Goal: Task Accomplishment & Management: Use online tool/utility

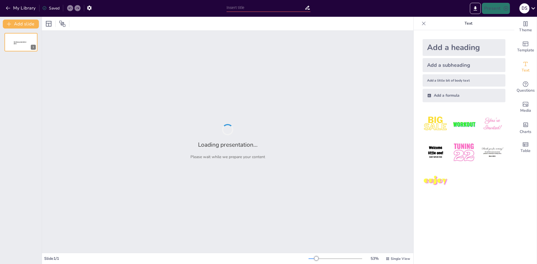
type input "Zonas de Deforestación en [GEOGRAPHIC_DATA]: Causas y Consecuencias que Debemos…"
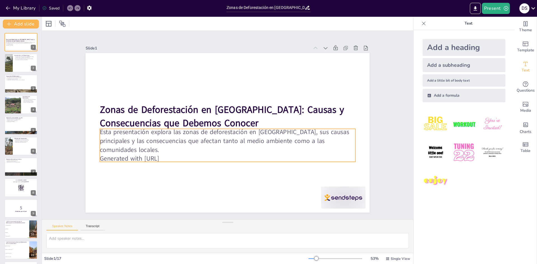
checkbox input "true"
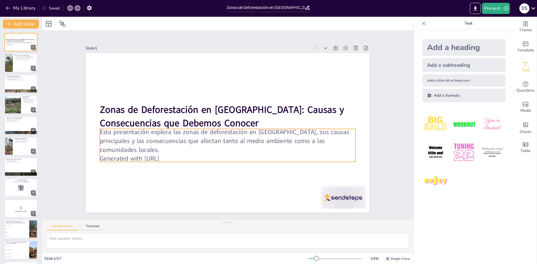
checkbox input "true"
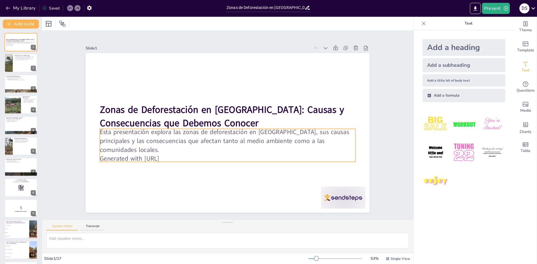
checkbox input "true"
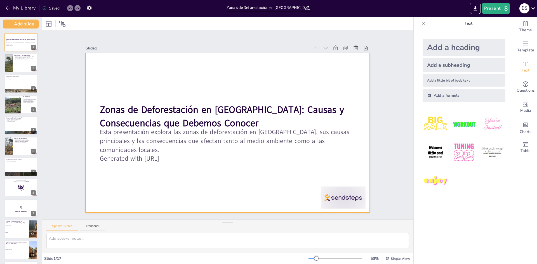
checkbox input "true"
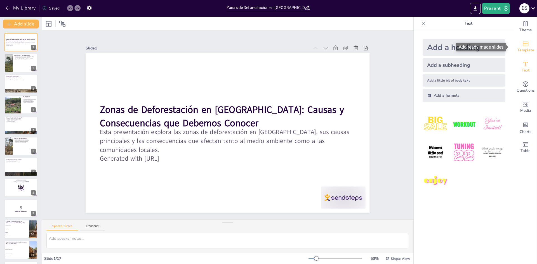
click at [522, 44] on icon "Add ready made slides" at bounding box center [525, 44] width 7 height 7
checkbox input "true"
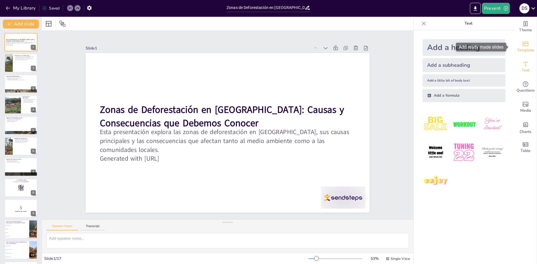
checkbox input "true"
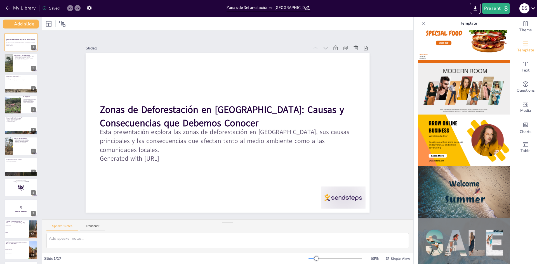
scroll to position [57, 0]
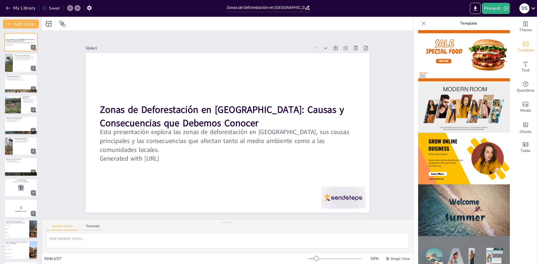
click at [434, 85] on img at bounding box center [464, 107] width 92 height 52
checkbox input "true"
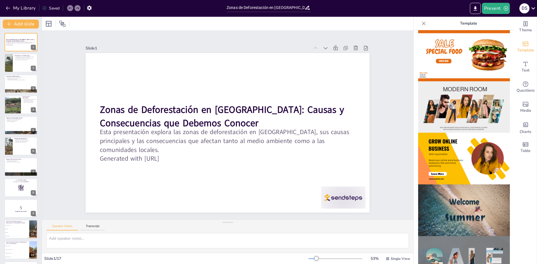
checkbox input "true"
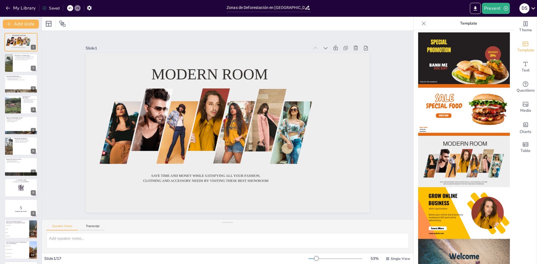
scroll to position [0, 0]
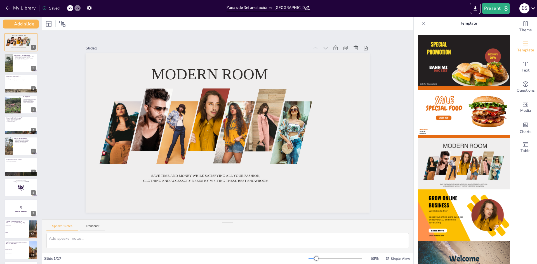
checkbox input "true"
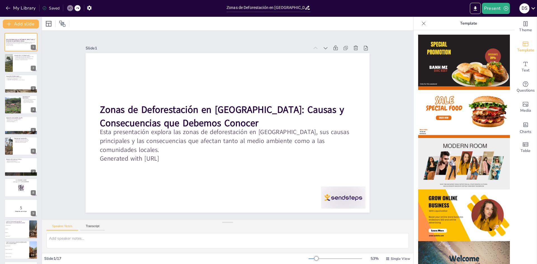
checkbox input "true"
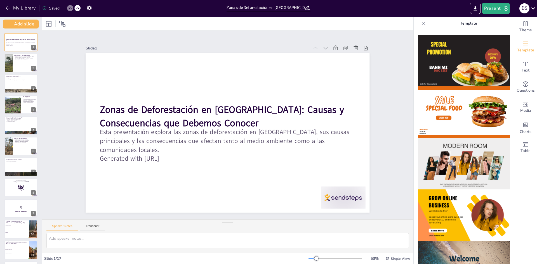
checkbox input "true"
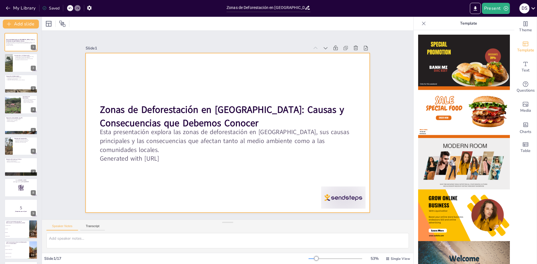
checkbox input "true"
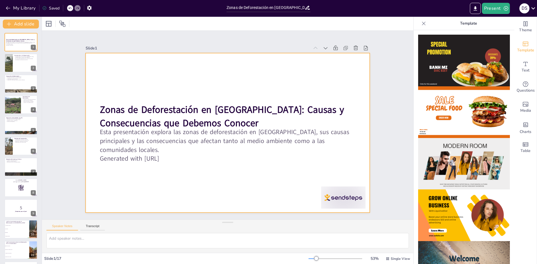
checkbox input "true"
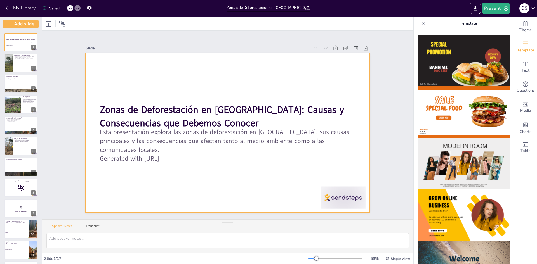
checkbox input "true"
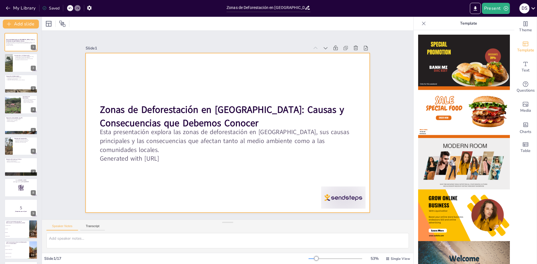
checkbox input "true"
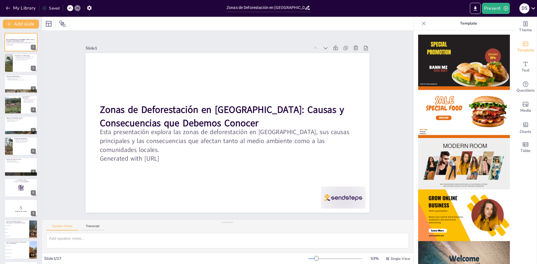
checkbox input "true"
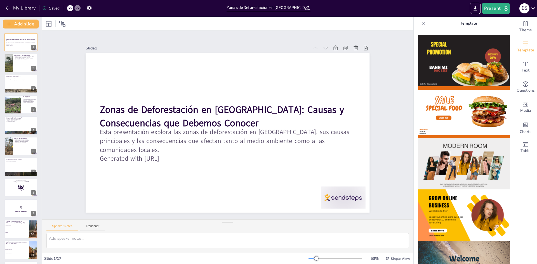
click at [404, 93] on div "Slide 1 Zonas de Deforestación en Bolivia: Causas y Consecuencias que Debemos C…" at bounding box center [228, 125] width 372 height 189
checkbox input "true"
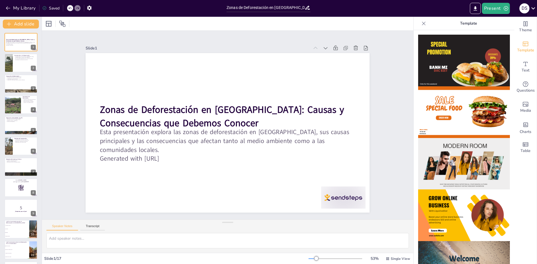
checkbox input "true"
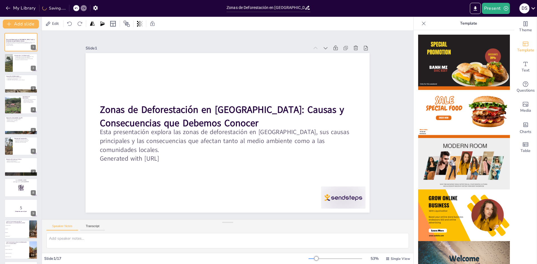
checkbox input "true"
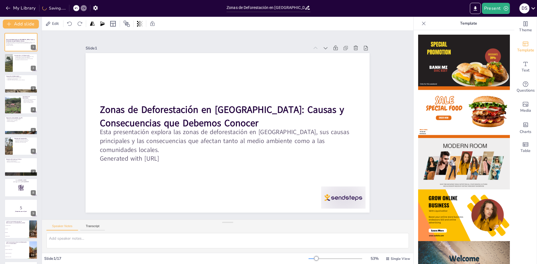
checkbox input "true"
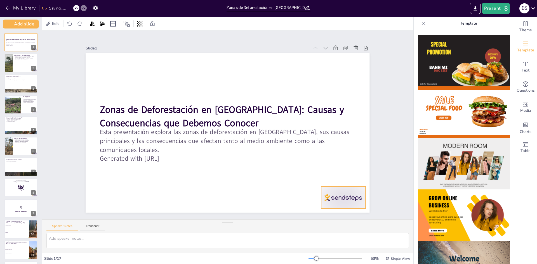
checkbox input "true"
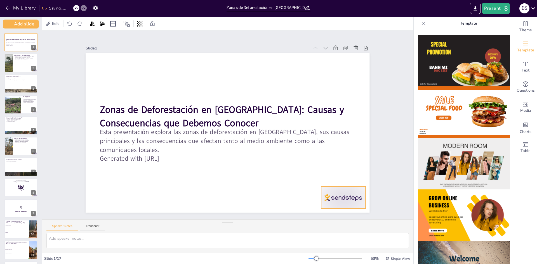
checkbox input "true"
click at [382, 92] on div "Slide 1 Zonas de Deforestación en Bolivia: Causas y Consecuencias que Debemos C…" at bounding box center [228, 125] width 372 height 189
checkbox input "true"
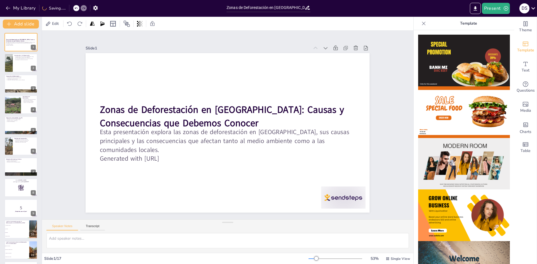
checkbox input "true"
click at [519, 27] on span "Theme" at bounding box center [525, 30] width 13 height 6
checkbox input "true"
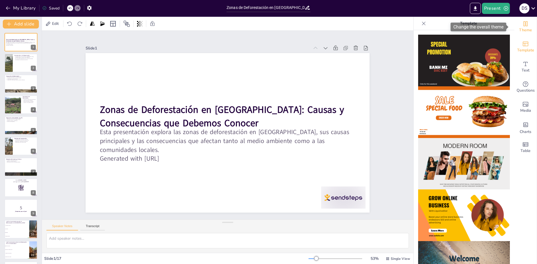
checkbox input "true"
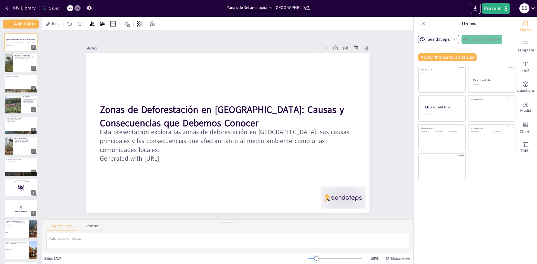
click at [421, 24] on icon at bounding box center [424, 24] width 6 height 6
checkbox input "true"
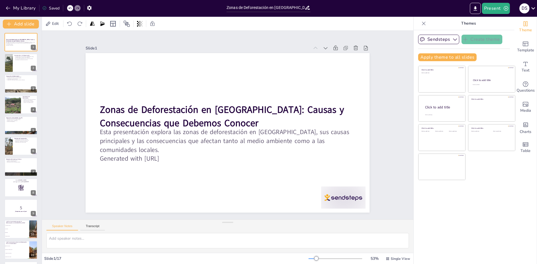
checkbox input "true"
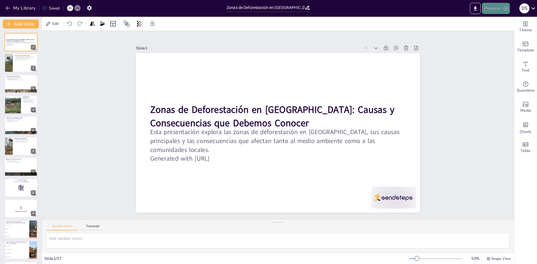
click at [490, 5] on button "Present" at bounding box center [496, 8] width 28 height 11
click at [496, 22] on li "Preview presentation" at bounding box center [505, 20] width 44 height 9
checkbox input "true"
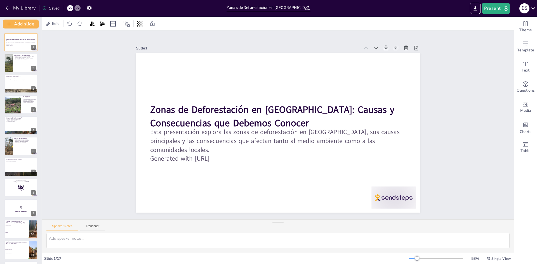
checkbox input "true"
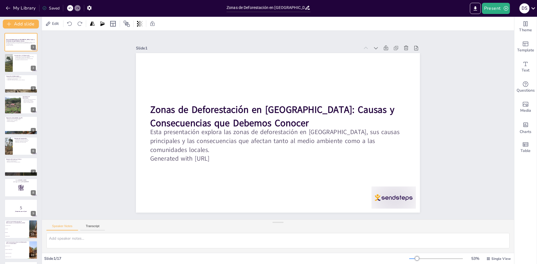
checkbox input "true"
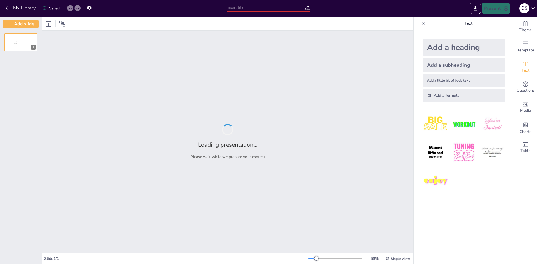
type input "Zonas de Deforestación en Bolivia: Causas y Consecuencias que Debemos Conocer"
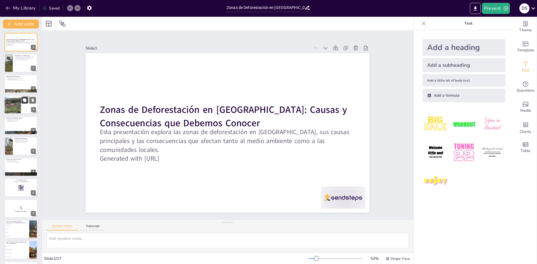
checkbox input "true"
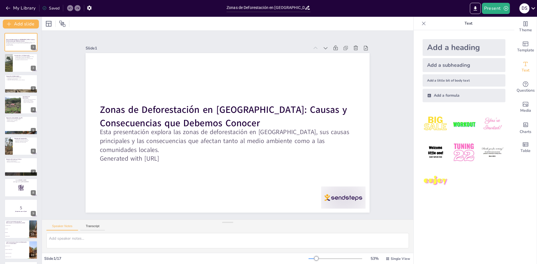
checkbox input "true"
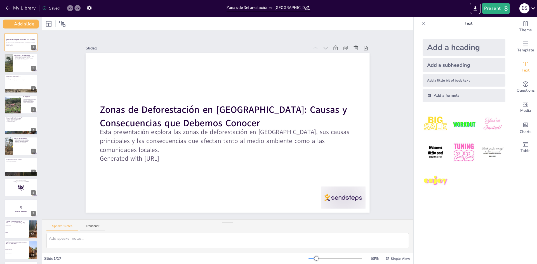
checkbox input "true"
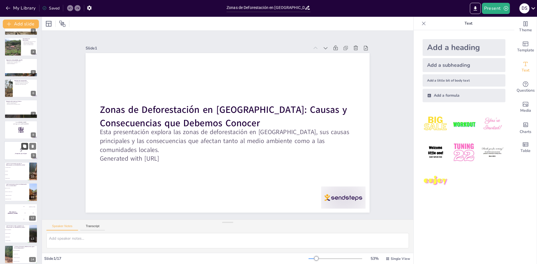
scroll to position [125, 0]
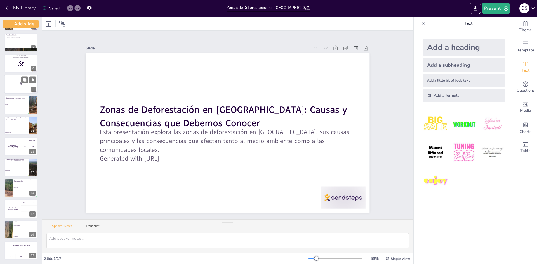
checkbox input "true"
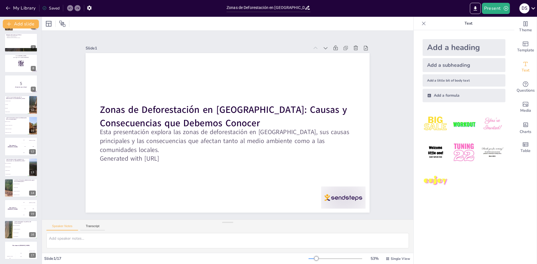
checkbox input "true"
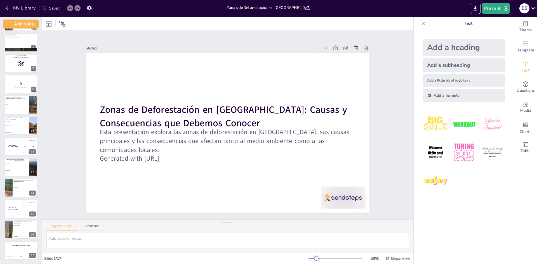
checkbox input "true"
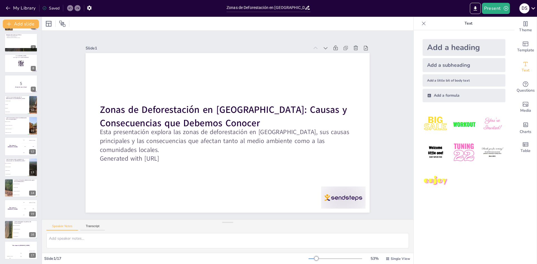
checkbox input "true"
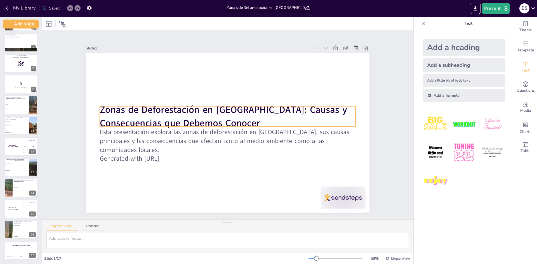
checkbox input "true"
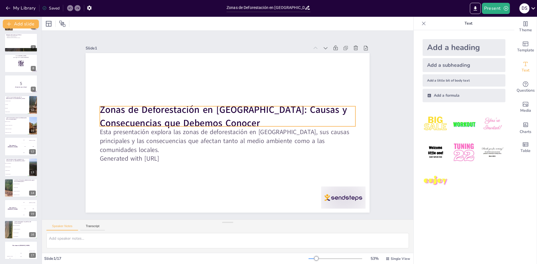
checkbox input "true"
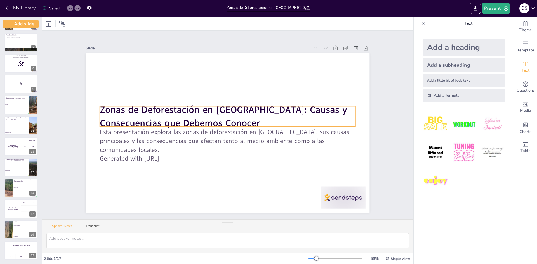
checkbox input "true"
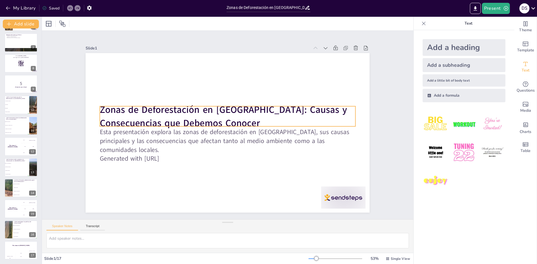
checkbox input "true"
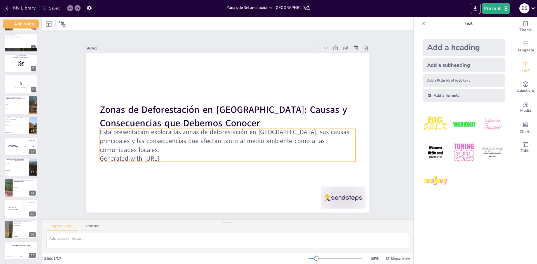
checkbox input "true"
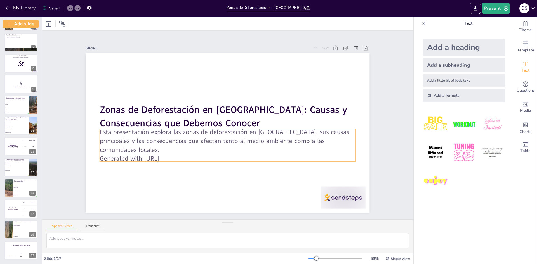
checkbox input "true"
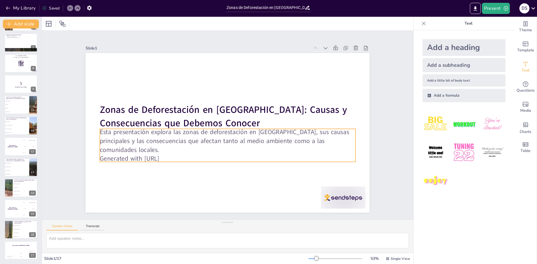
checkbox input "true"
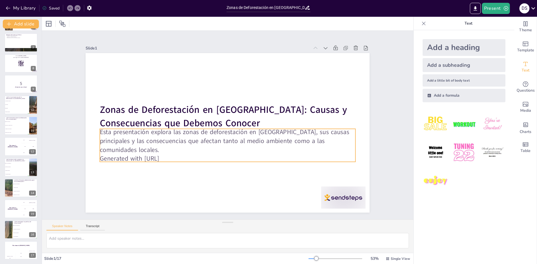
checkbox input "true"
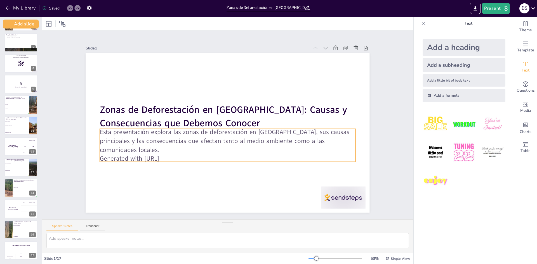
checkbox input "true"
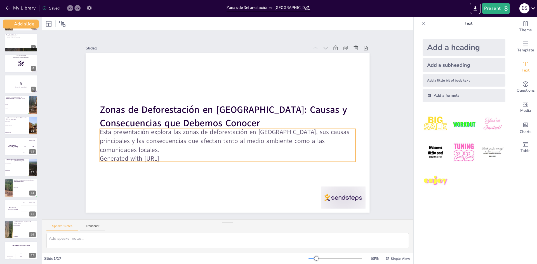
checkbox input "true"
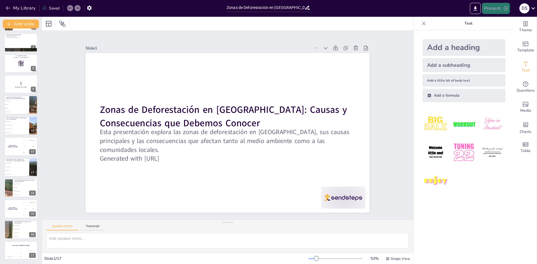
checkbox input "true"
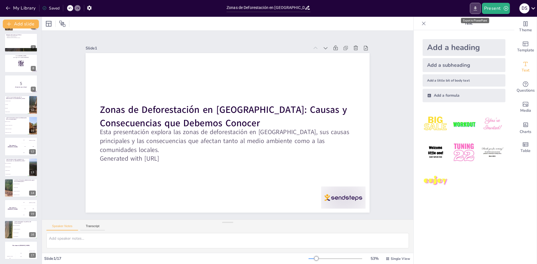
click at [477, 10] on icon "Export to PowerPoint" at bounding box center [475, 8] width 3 height 4
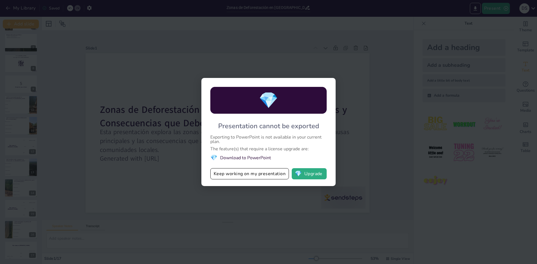
click at [163, 177] on div "💎 Presentation cannot be exported Exporting to PowerPoint is not available in y…" at bounding box center [268, 132] width 537 height 264
click at [213, 176] on div "💎 Presentation cannot be exported Exporting to PowerPoint is not available in y…" at bounding box center [268, 132] width 134 height 108
click at [228, 175] on button "Keep working on my presentation" at bounding box center [249, 173] width 79 height 11
checkbox input "true"
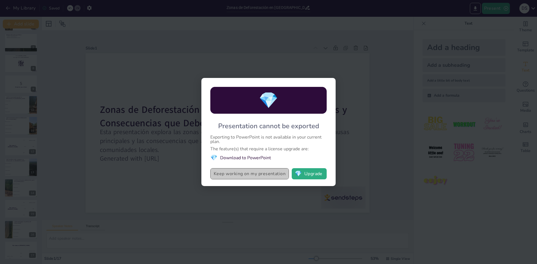
checkbox input "true"
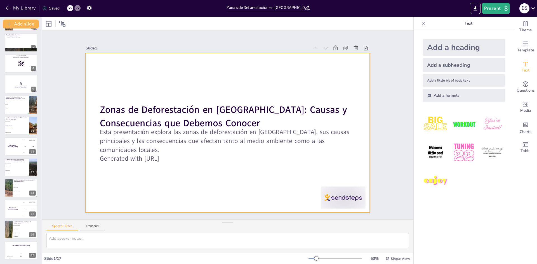
checkbox input "true"
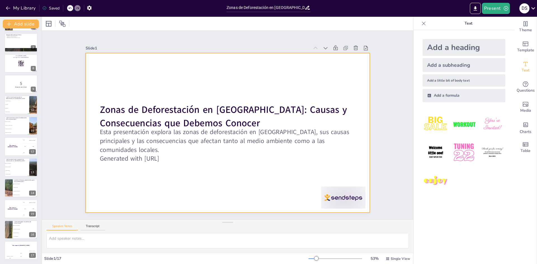
checkbox input "true"
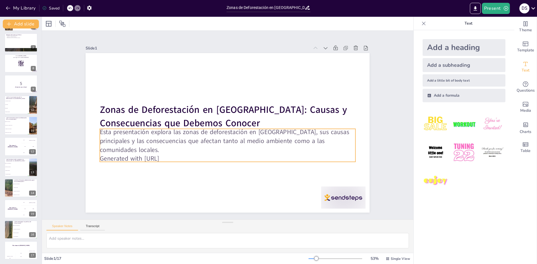
checkbox input "true"
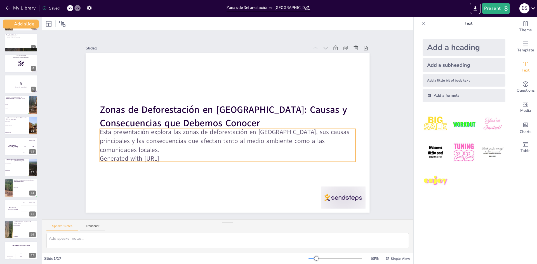
checkbox input "true"
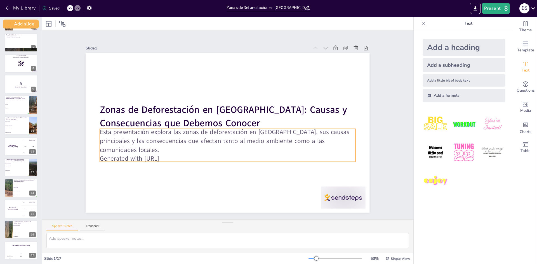
checkbox input "true"
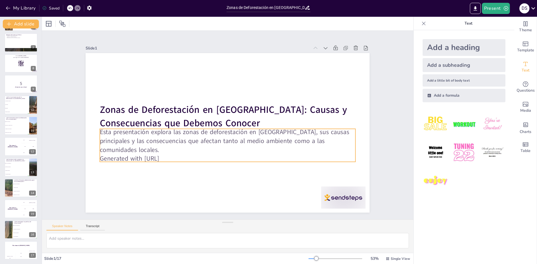
checkbox input "true"
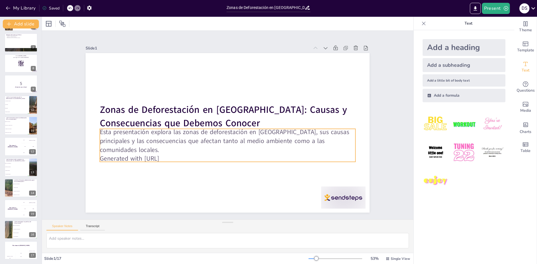
checkbox input "true"
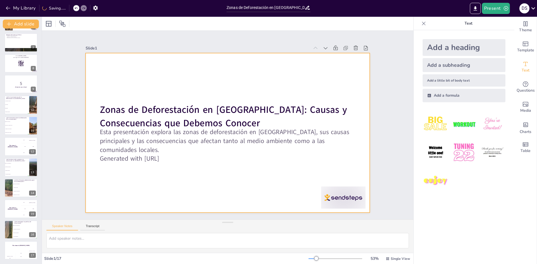
checkbox input "true"
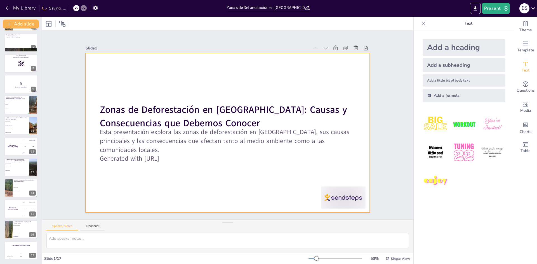
checkbox input "true"
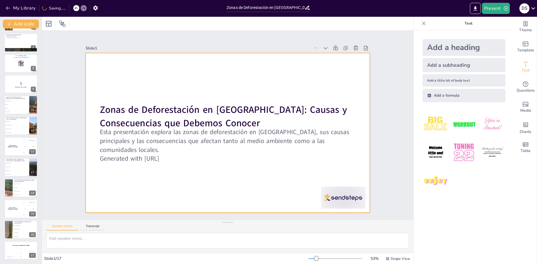
checkbox input "true"
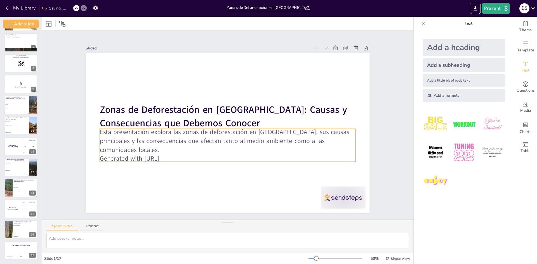
checkbox input "true"
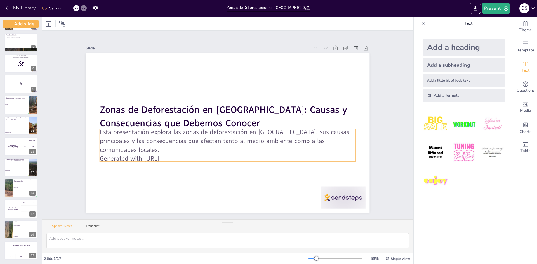
checkbox input "true"
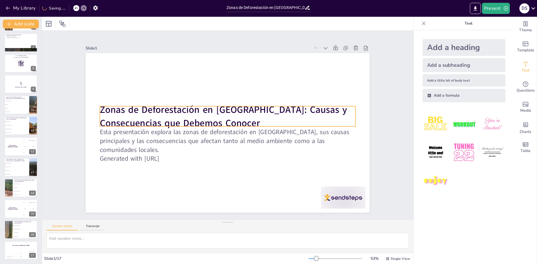
checkbox input "true"
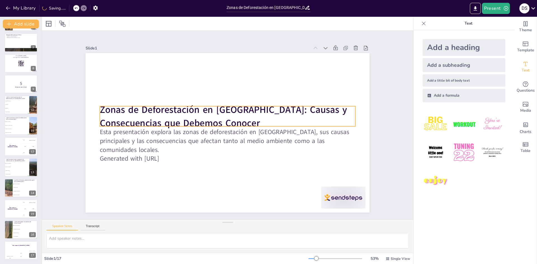
checkbox input "true"
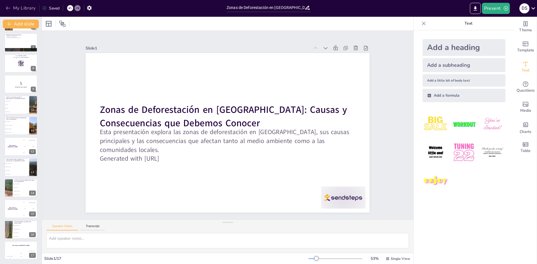
click at [21, 6] on button "My Library" at bounding box center [21, 8] width 34 height 9
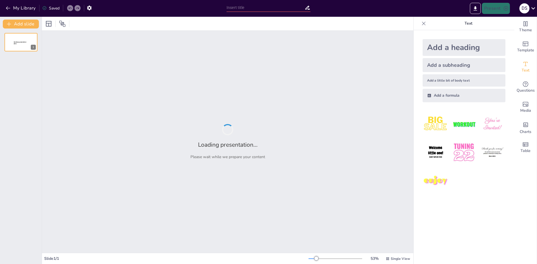
type input "Deforestación en [GEOGRAPHIC_DATA]: ¿Te Aciertas o Te Equivocas?"
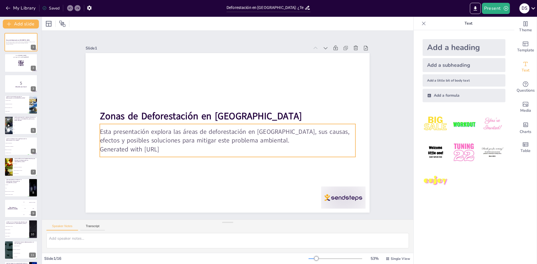
checkbox input "true"
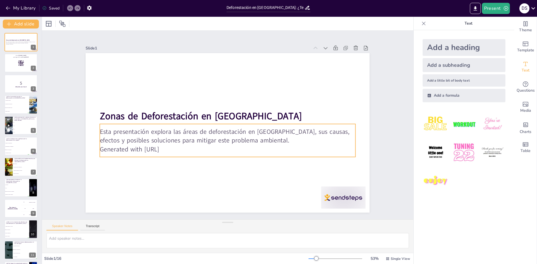
checkbox input "true"
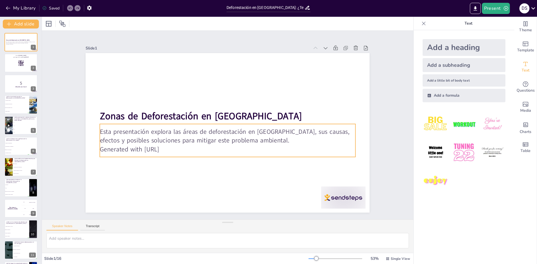
checkbox input "true"
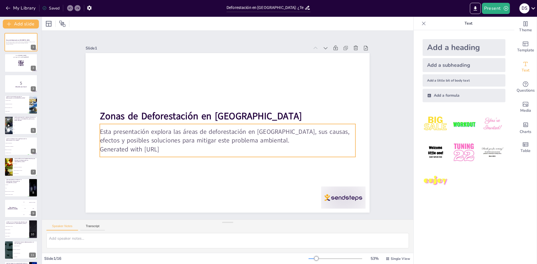
checkbox input "true"
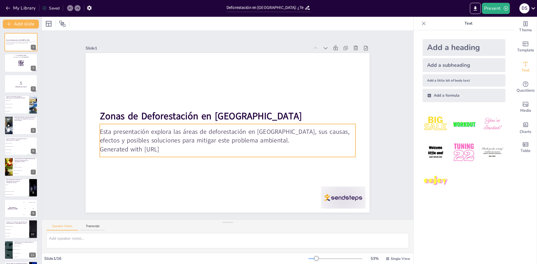
checkbox input "true"
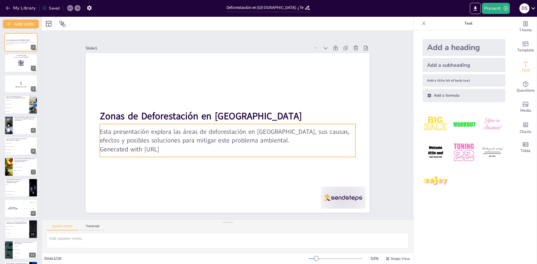
checkbox input "true"
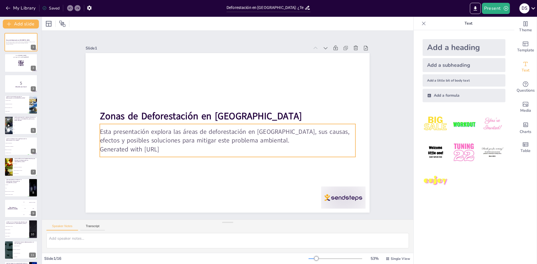
checkbox input "true"
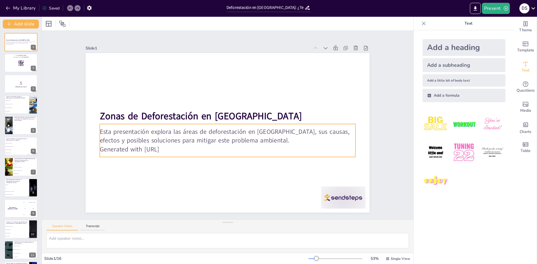
checkbox input "true"
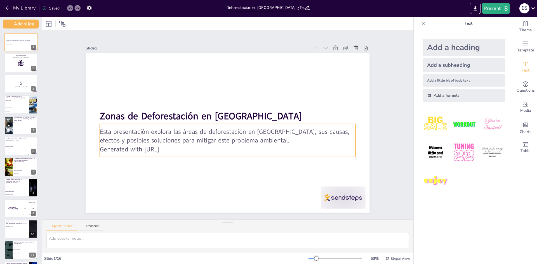
checkbox input "true"
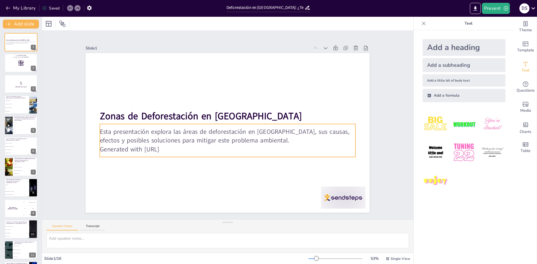
checkbox input "true"
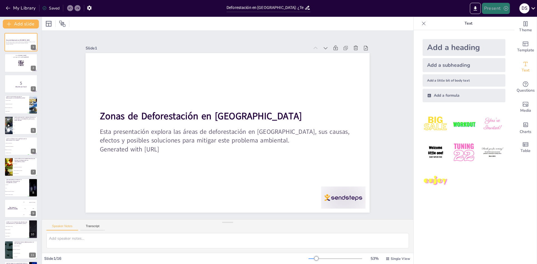
checkbox input "true"
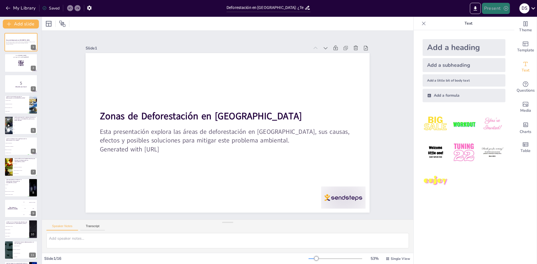
checkbox input "true"
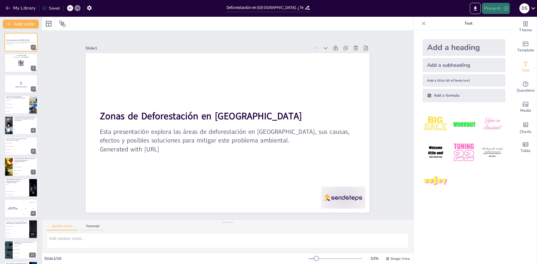
click at [488, 9] on button "Present" at bounding box center [496, 8] width 28 height 11
click at [488, 22] on li "Preview presentation" at bounding box center [505, 20] width 44 height 9
checkbox input "true"
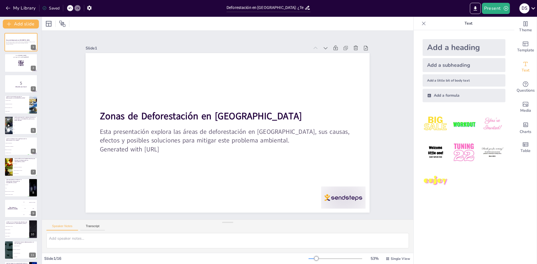
checkbox input "true"
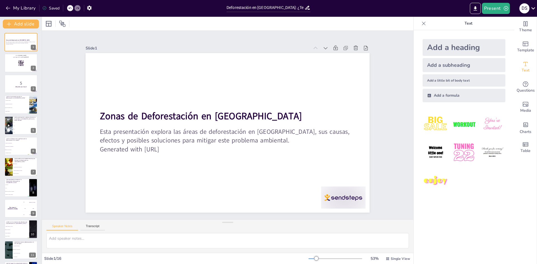
checkbox input "true"
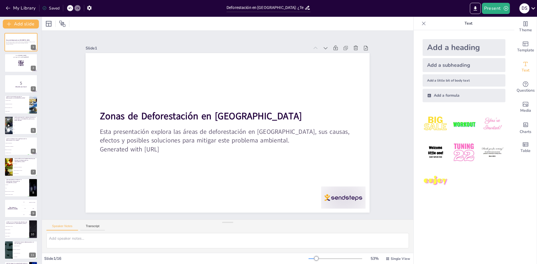
checkbox input "true"
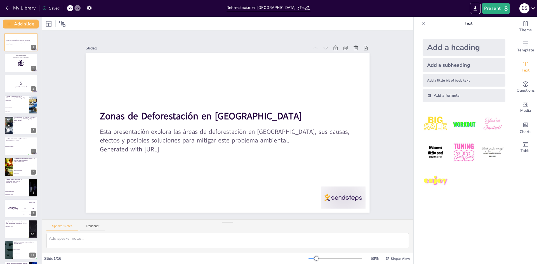
checkbox input "true"
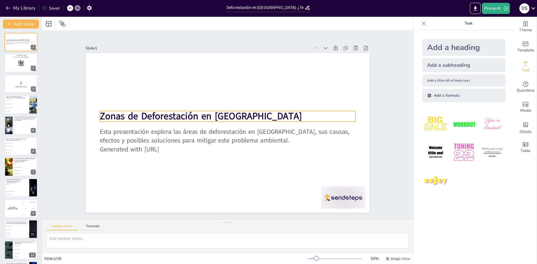
checkbox input "true"
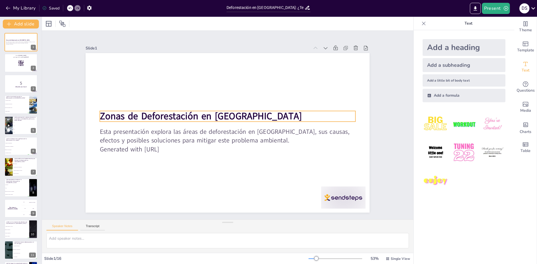
checkbox input "true"
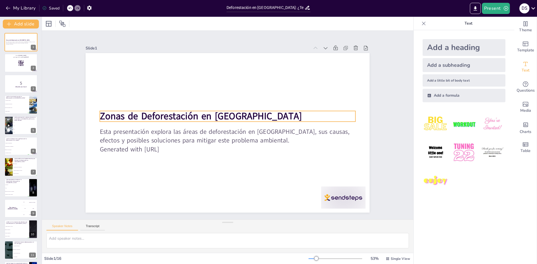
checkbox input "true"
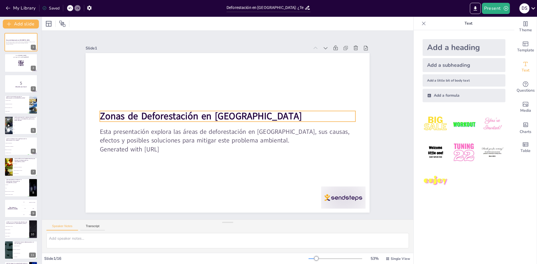
checkbox input "true"
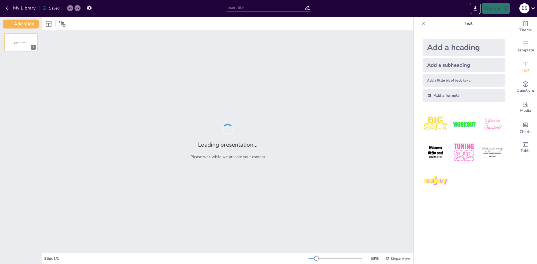
type input "Deforestación en [GEOGRAPHIC_DATA]: ¿Te Aciertas o Te Equivocas?"
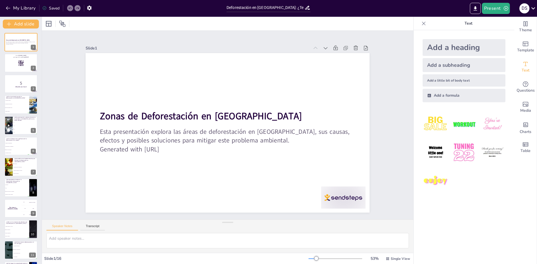
checkbox input "true"
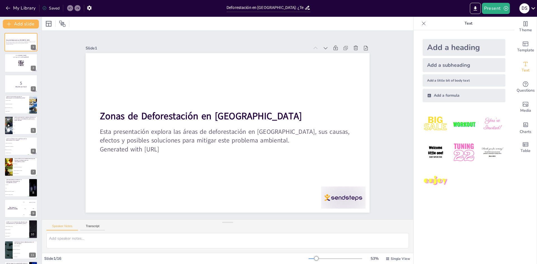
checkbox input "true"
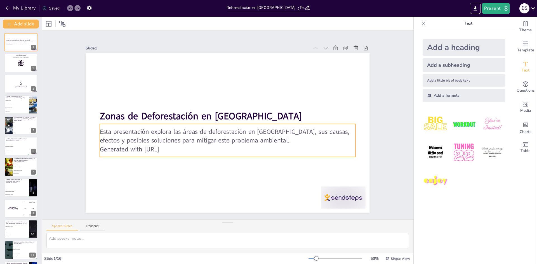
checkbox input "true"
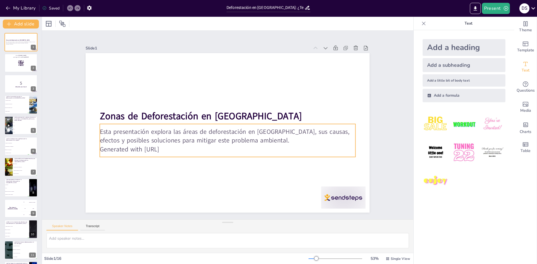
checkbox input "true"
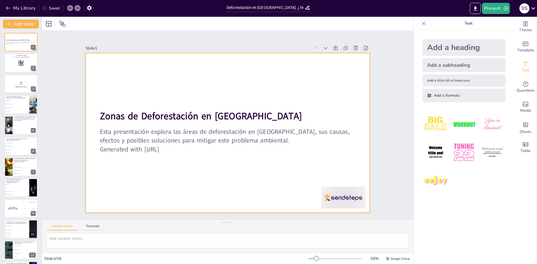
checkbox input "true"
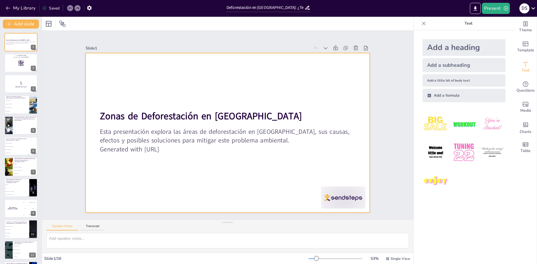
checkbox input "true"
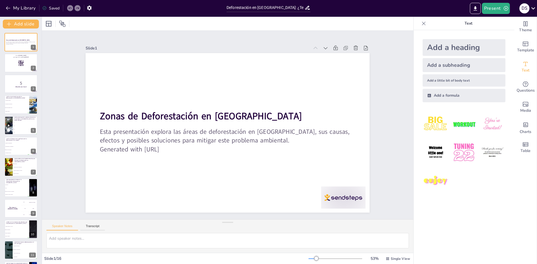
checkbox input "true"
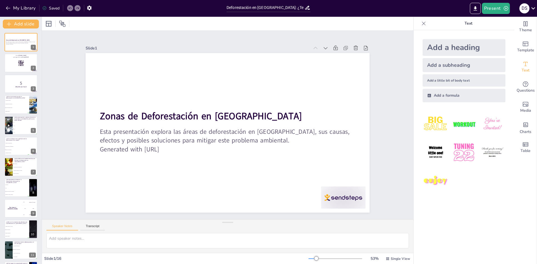
checkbox input "true"
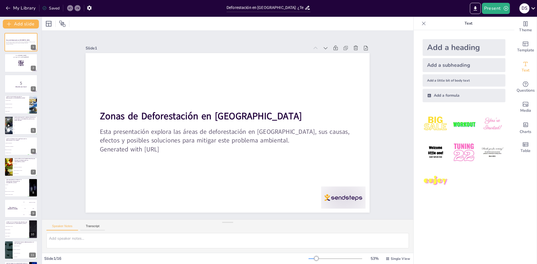
checkbox input "true"
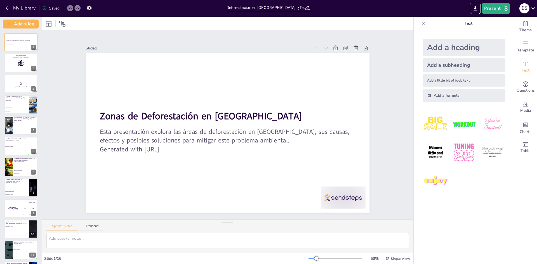
checkbox input "true"
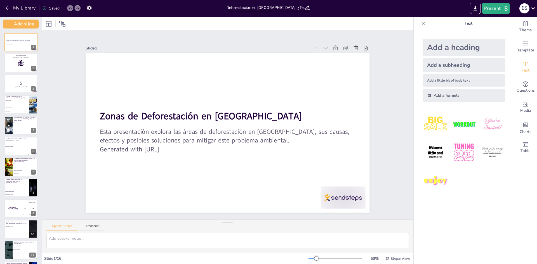
checkbox input "true"
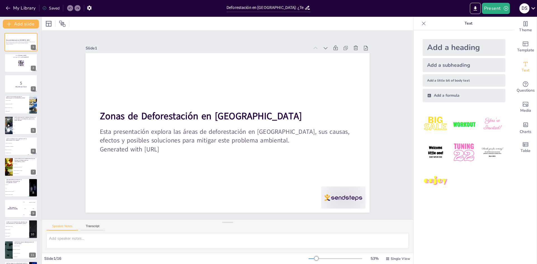
checkbox input "true"
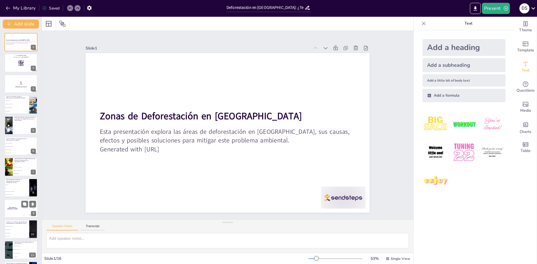
checkbox input "true"
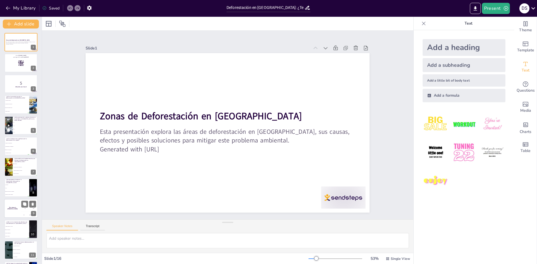
checkbox input "true"
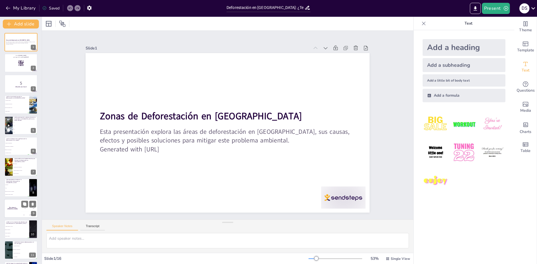
checkbox input "true"
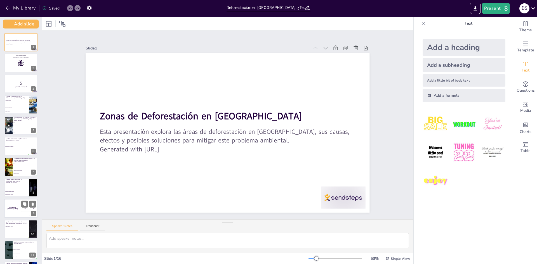
checkbox input "true"
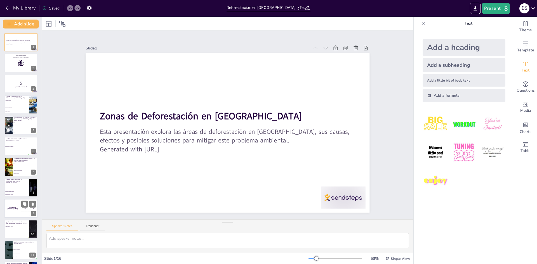
checkbox input "true"
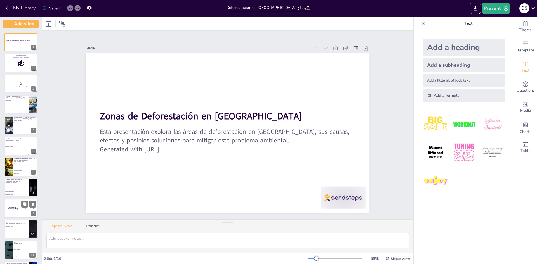
checkbox input "true"
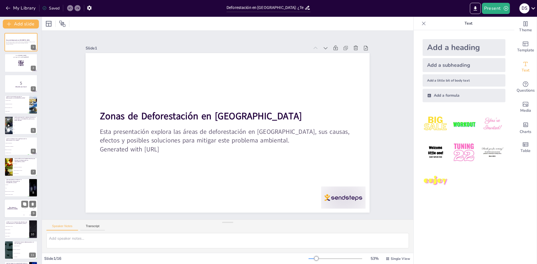
checkbox input "true"
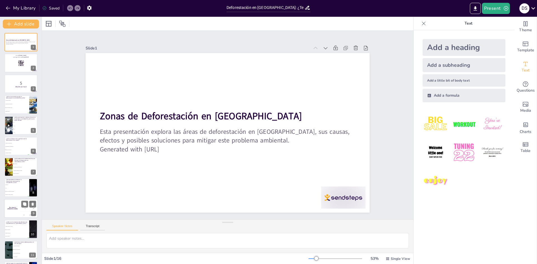
checkbox input "true"
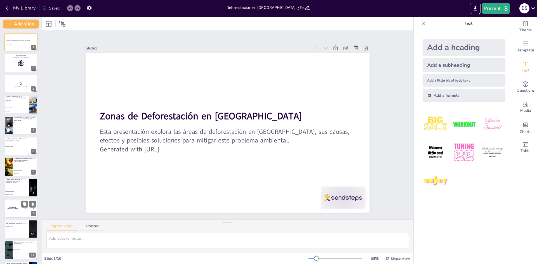
checkbox input "true"
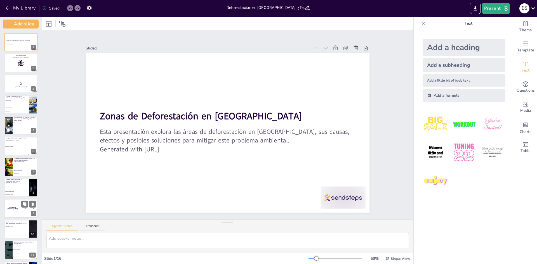
checkbox input "true"
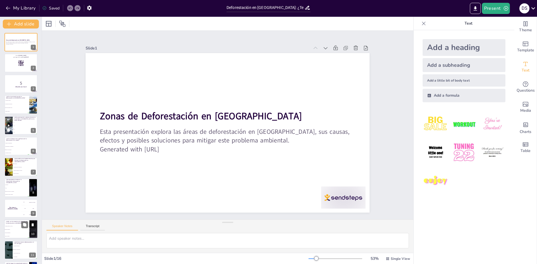
checkbox input "true"
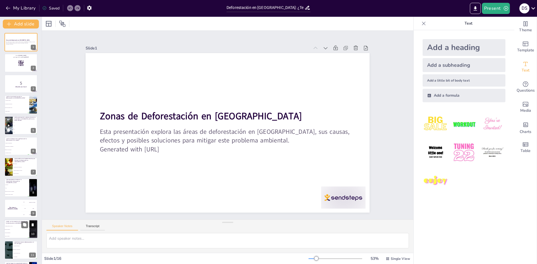
checkbox input "true"
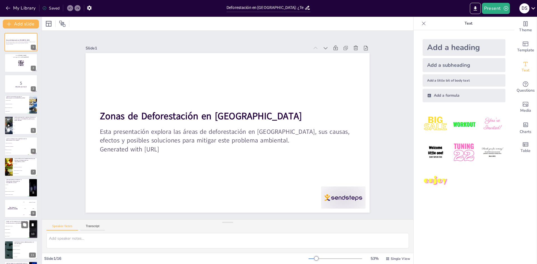
scroll to position [104, 0]
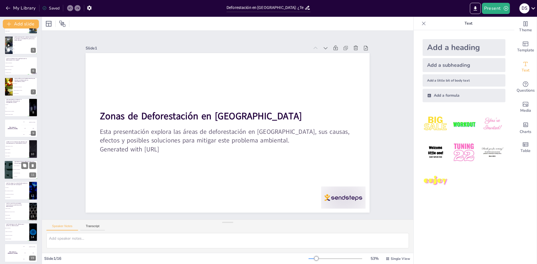
checkbox input "true"
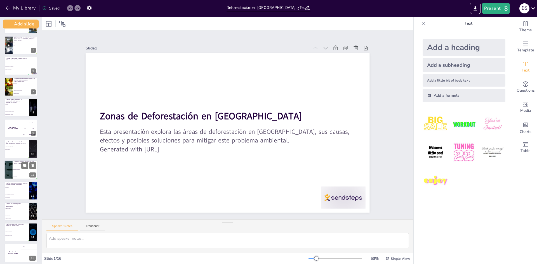
checkbox input "true"
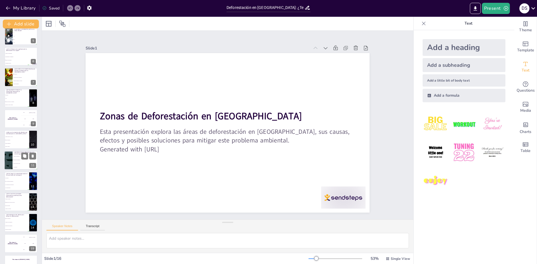
checkbox input "true"
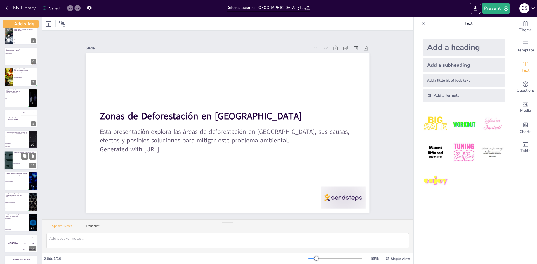
checkbox input "true"
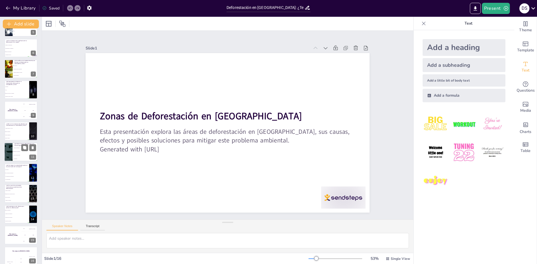
checkbox input "true"
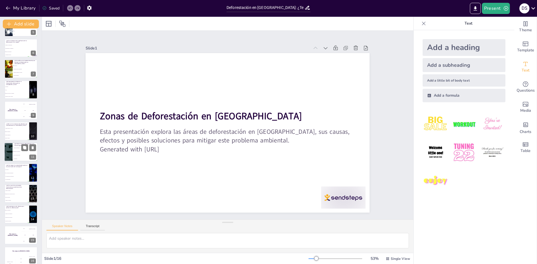
checkbox input "true"
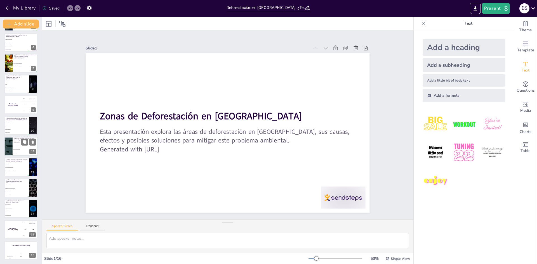
checkbox input "true"
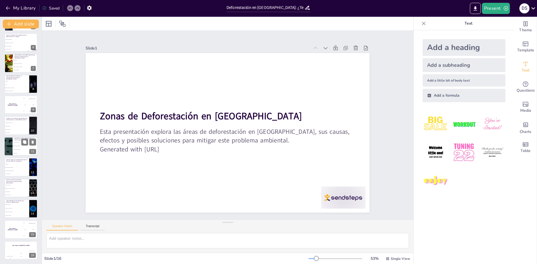
checkbox input "true"
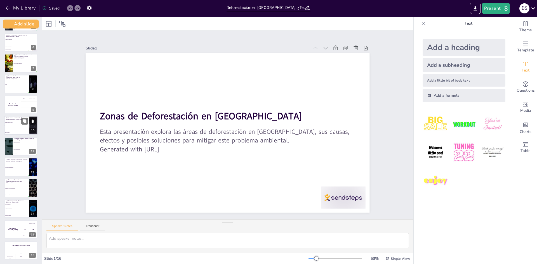
checkbox input "true"
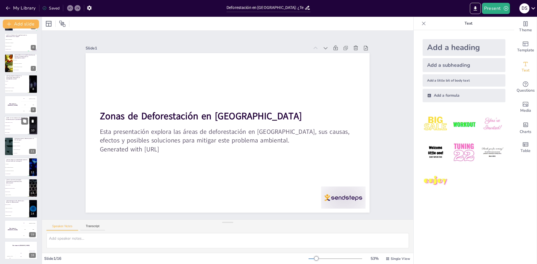
checkbox input "true"
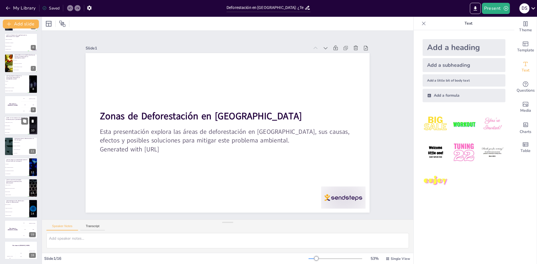
checkbox input "true"
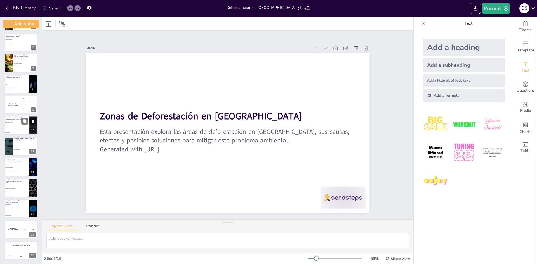
checkbox input "true"
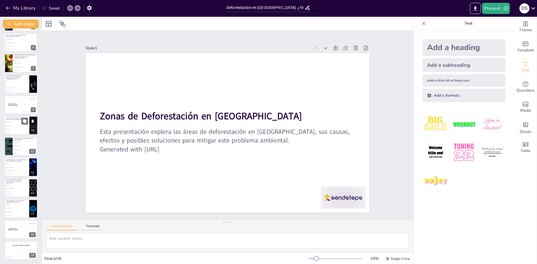
checkbox input "true"
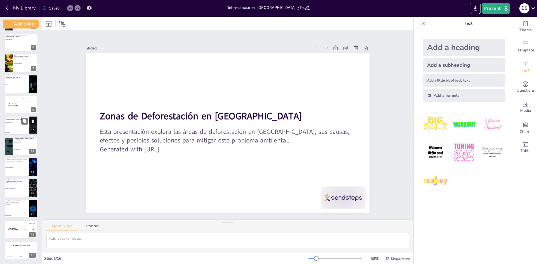
checkbox input "true"
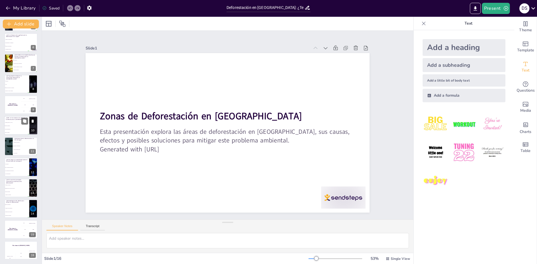
checkbox input "true"
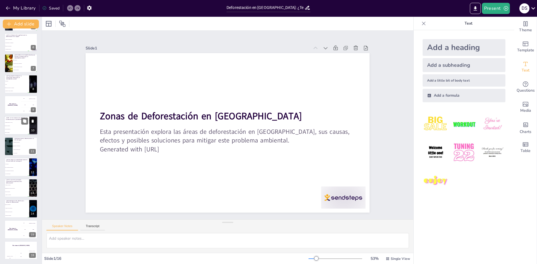
checkbox input "true"
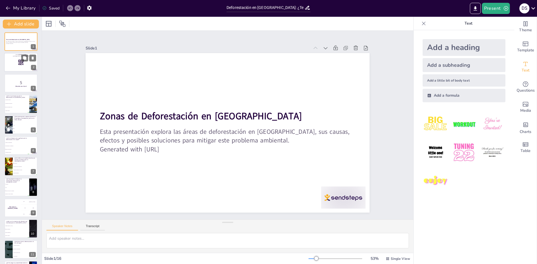
scroll to position [0, 0]
click at [11, 61] on div at bounding box center [21, 63] width 34 height 19
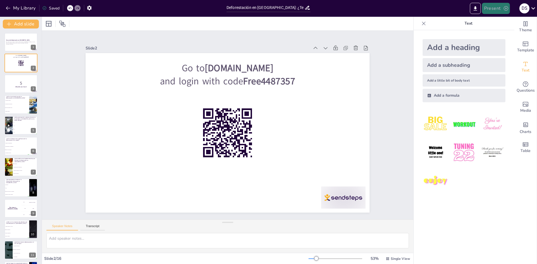
click at [496, 10] on button "Present" at bounding box center [496, 8] width 28 height 11
click at [497, 20] on li "Preview presentation" at bounding box center [505, 20] width 44 height 9
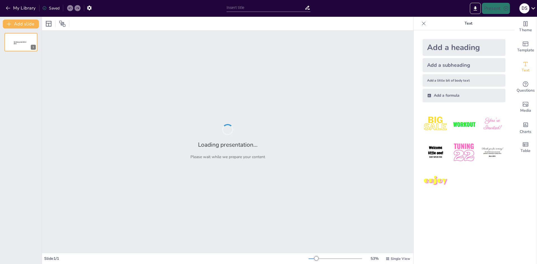
type input "Deforestación en [GEOGRAPHIC_DATA]: ¿Te Aciertas o Te Equivocas?"
click at [492, 5] on button "Present" at bounding box center [496, 8] width 28 height 11
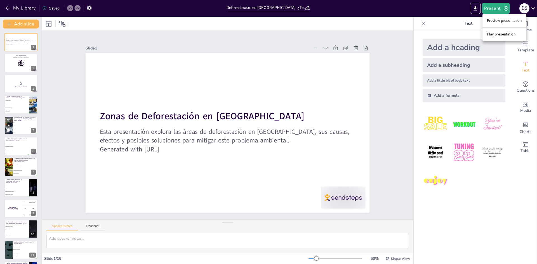
click at [494, 36] on li "Play presentation" at bounding box center [505, 34] width 44 height 9
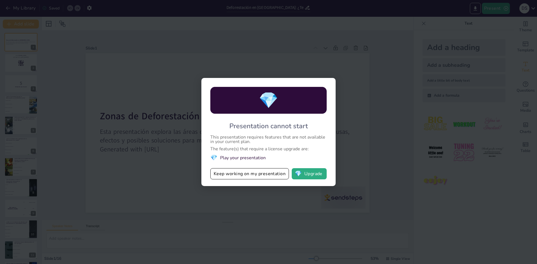
click at [156, 114] on div "💎 Presentation cannot start This presentation requires features that are not av…" at bounding box center [268, 132] width 537 height 264
click at [256, 175] on button "Keep working on my presentation" at bounding box center [249, 173] width 79 height 11
checkbox input "true"
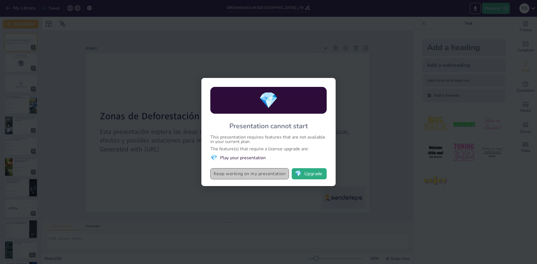
checkbox input "true"
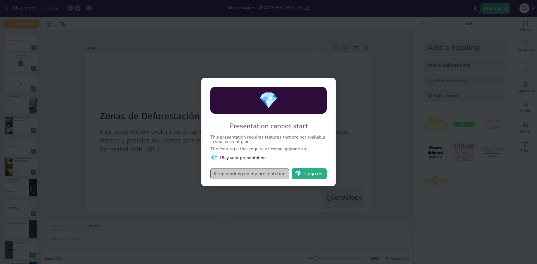
checkbox input "true"
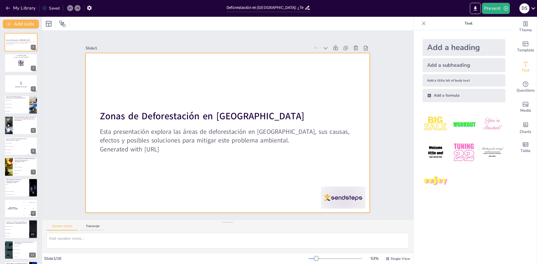
checkbox input "true"
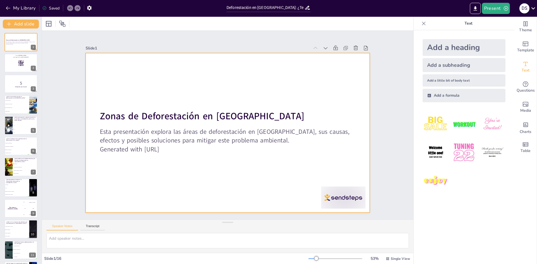
checkbox input "true"
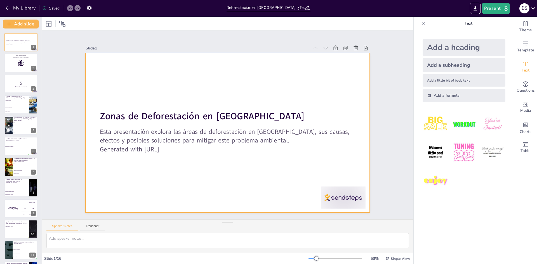
checkbox input "true"
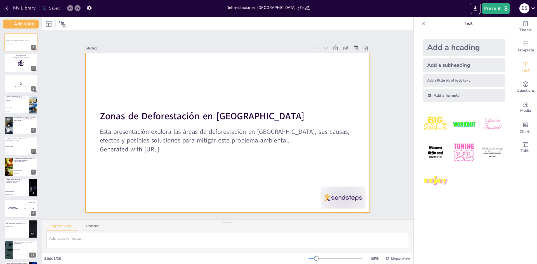
checkbox input "true"
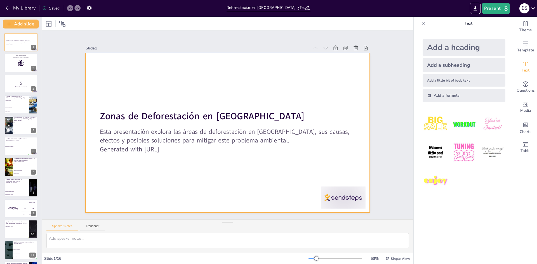
checkbox input "true"
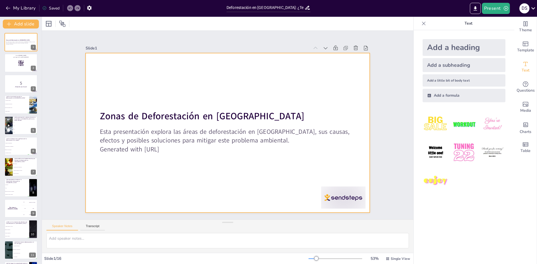
checkbox input "true"
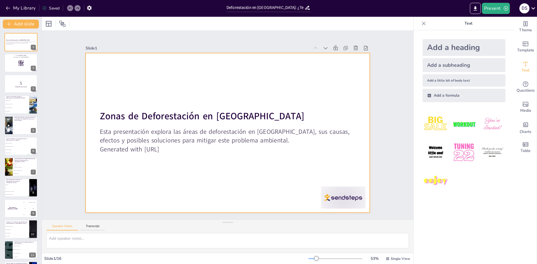
checkbox input "true"
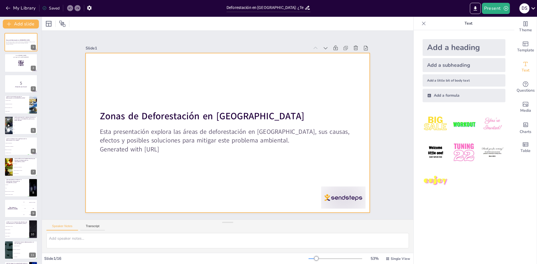
checkbox input "true"
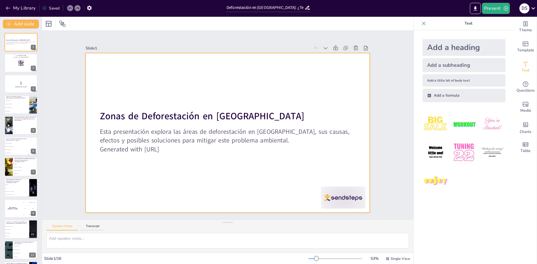
checkbox input "true"
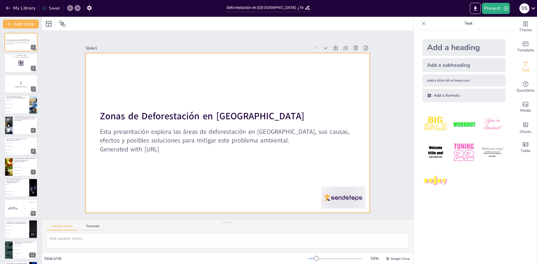
checkbox input "true"
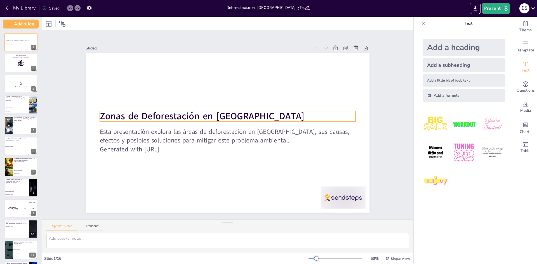
checkbox input "true"
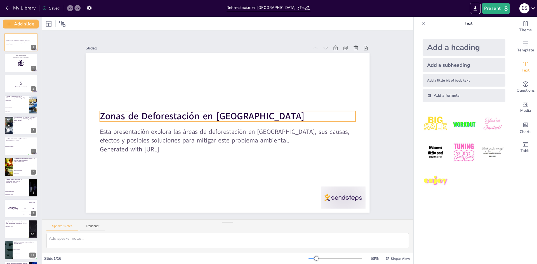
checkbox input "true"
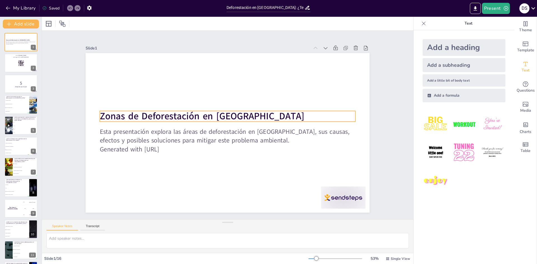
checkbox input "true"
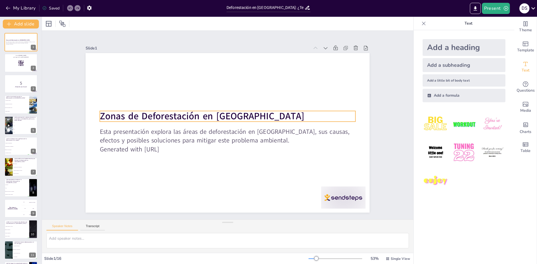
checkbox input "true"
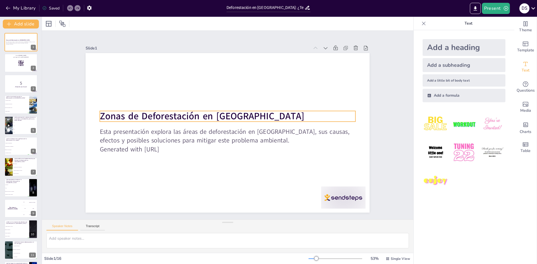
checkbox input "true"
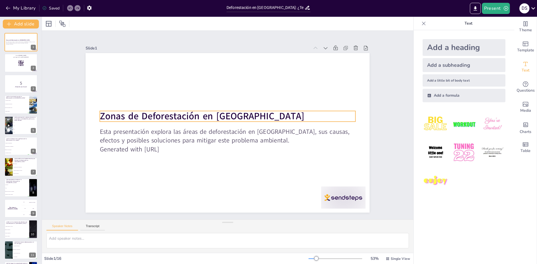
checkbox input "true"
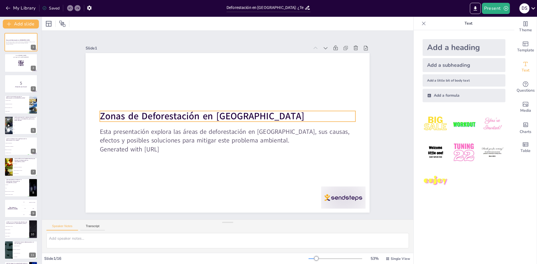
checkbox input "true"
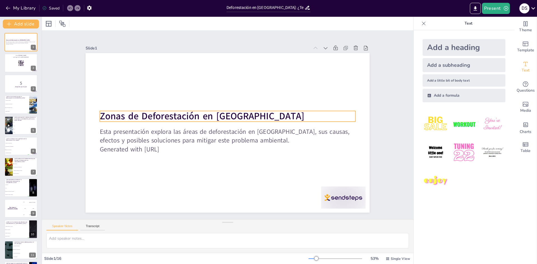
checkbox input "true"
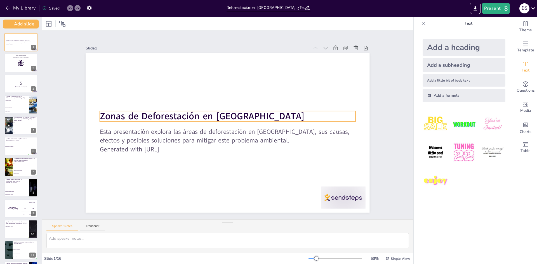
checkbox input "true"
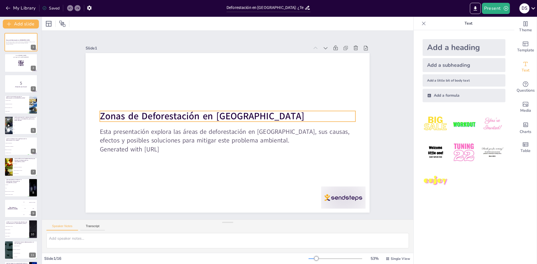
checkbox input "true"
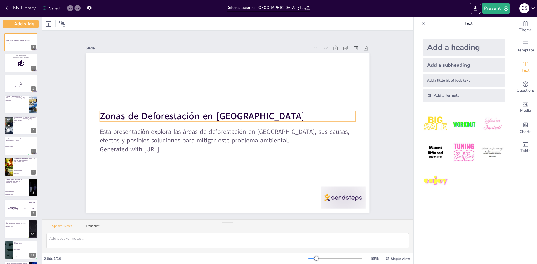
checkbox input "true"
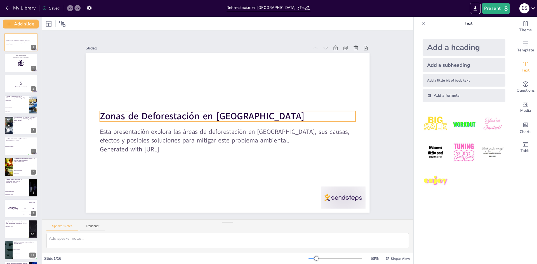
checkbox input "true"
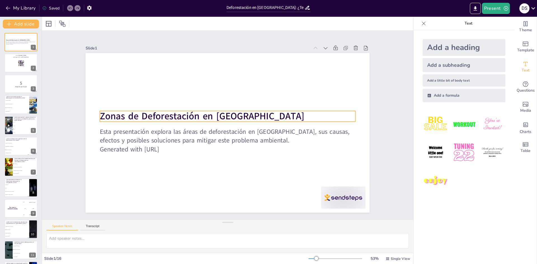
checkbox input "true"
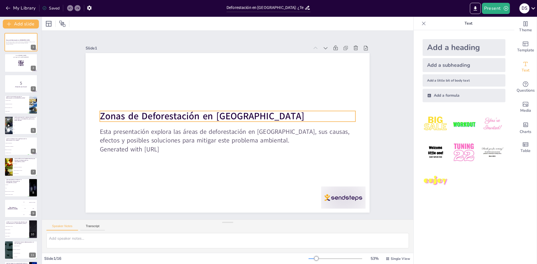
checkbox input "true"
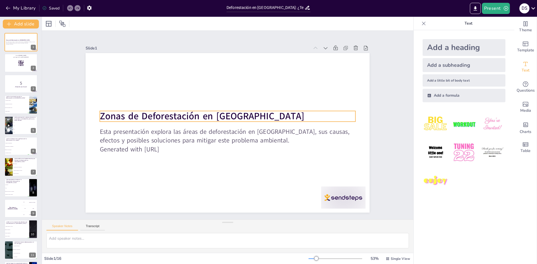
checkbox input "true"
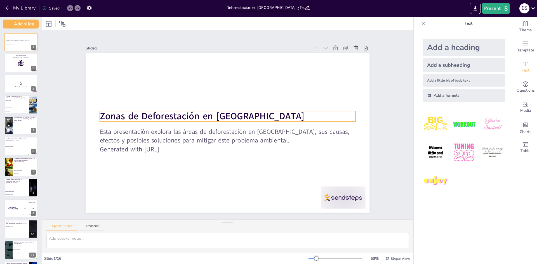
checkbox input "true"
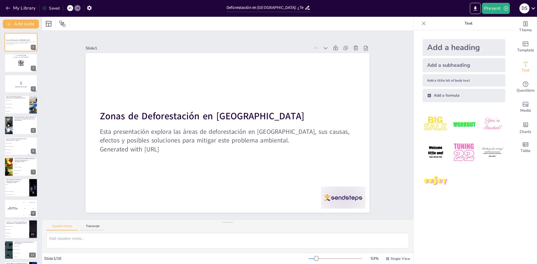
checkbox input "true"
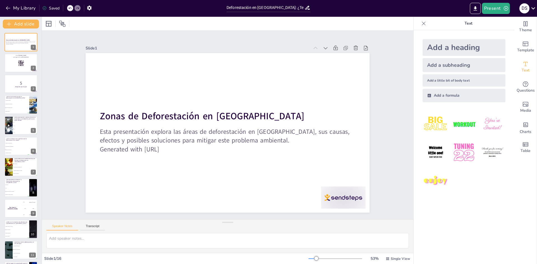
checkbox input "true"
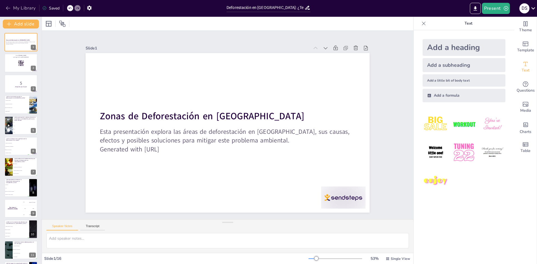
click at [13, 9] on button "My Library" at bounding box center [21, 8] width 34 height 9
